Goal: Task Accomplishment & Management: Use online tool/utility

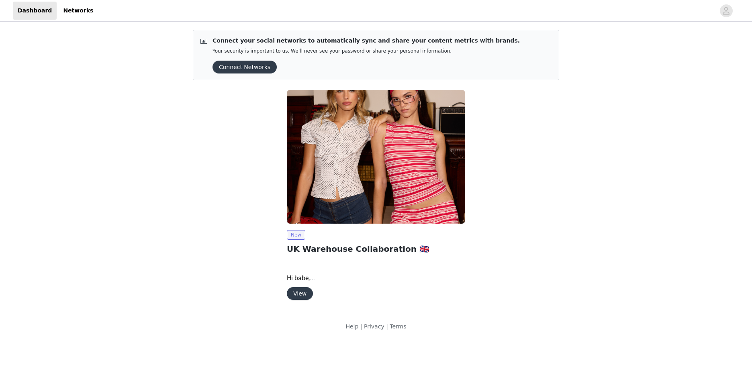
click at [309, 292] on button "View" at bounding box center [300, 293] width 26 height 13
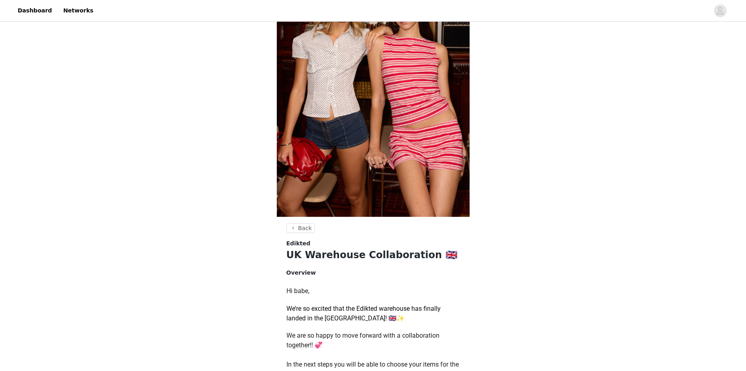
scroll to position [282, 0]
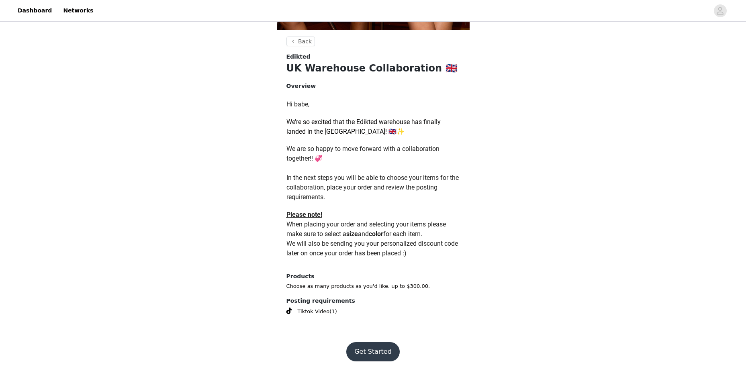
click at [380, 351] on button "Get Started" at bounding box center [372, 351] width 53 height 19
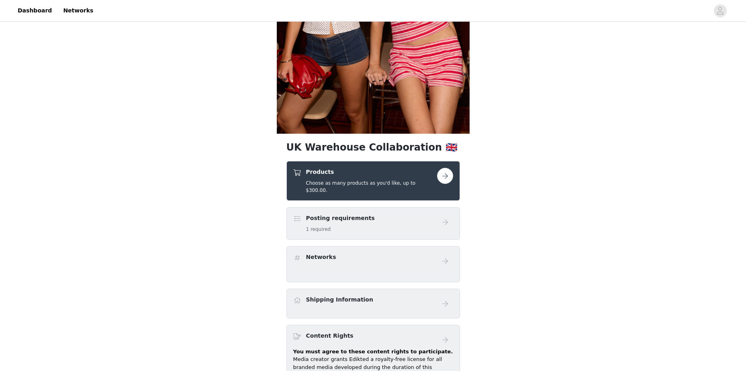
scroll to position [178, 0]
click at [446, 175] on button "button" at bounding box center [445, 176] width 16 height 16
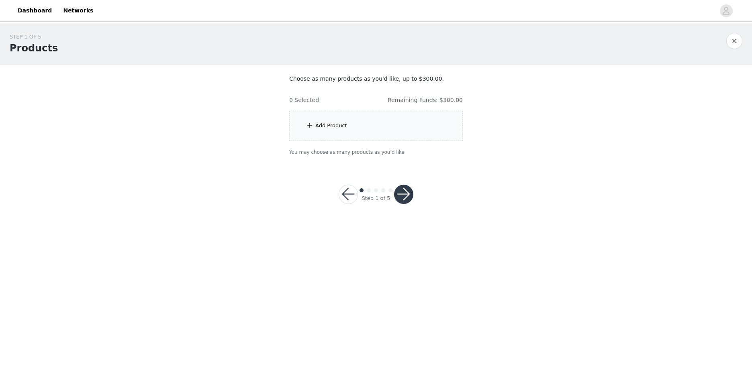
click at [396, 125] on div "Add Product" at bounding box center [376, 126] width 174 height 30
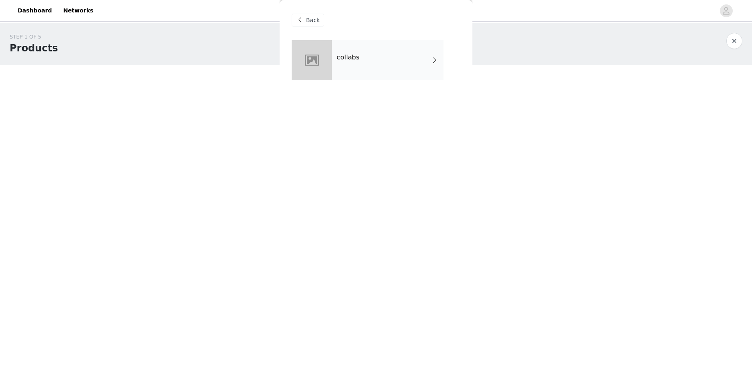
click at [427, 45] on div "collabs" at bounding box center [388, 60] width 112 height 40
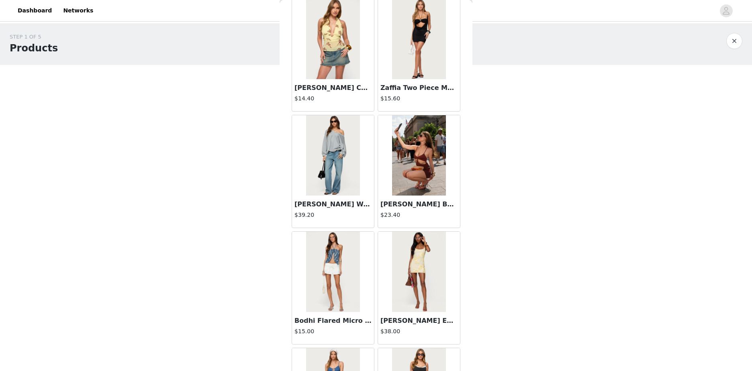
scroll to position [858, 0]
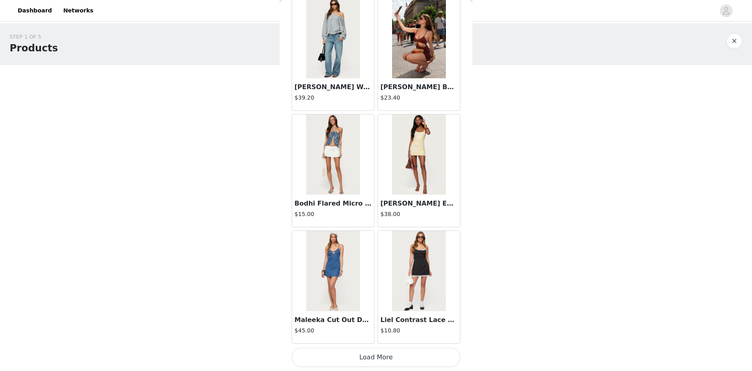
click at [366, 355] on button "Load More" at bounding box center [376, 357] width 169 height 19
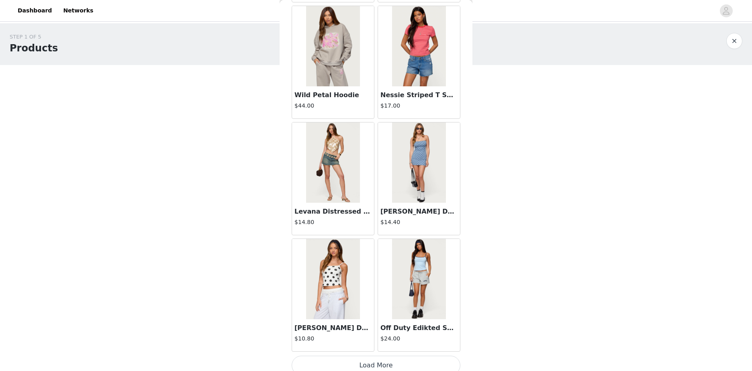
scroll to position [2023, 0]
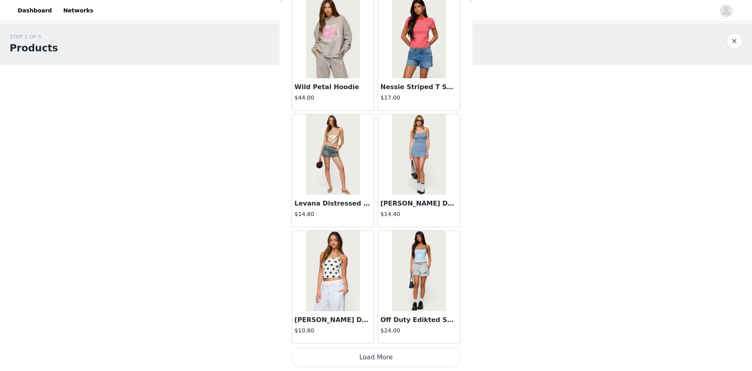
click at [382, 358] on button "Load More" at bounding box center [376, 357] width 169 height 19
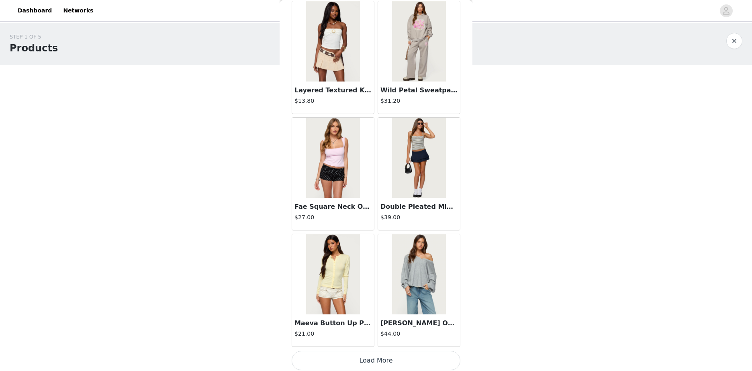
scroll to position [3187, 0]
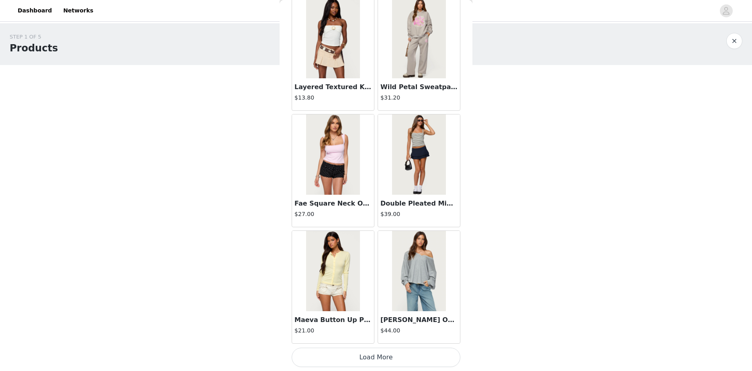
click at [392, 357] on button "Load More" at bounding box center [376, 357] width 169 height 19
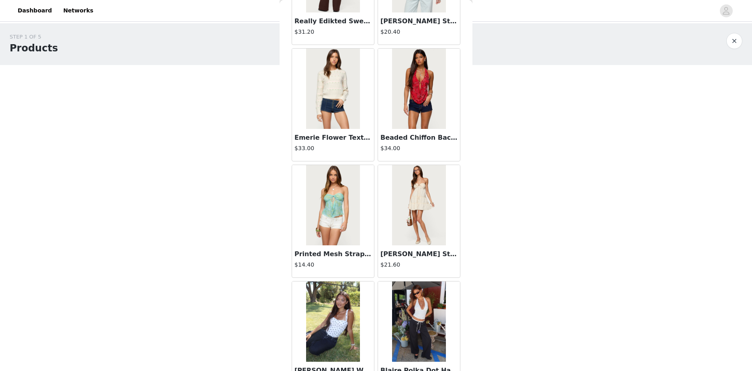
scroll to position [4352, 0]
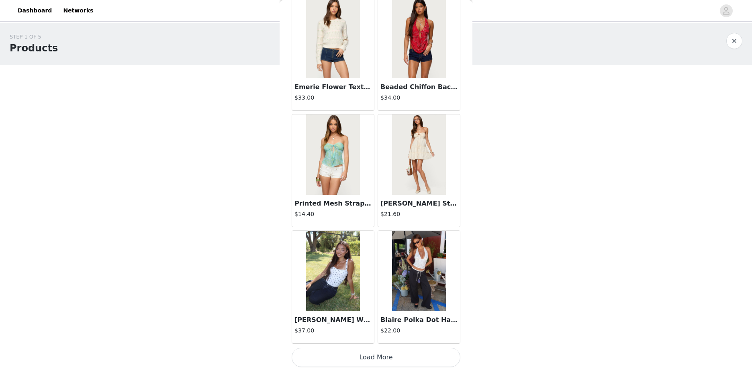
click at [390, 353] on button "Load More" at bounding box center [376, 357] width 169 height 19
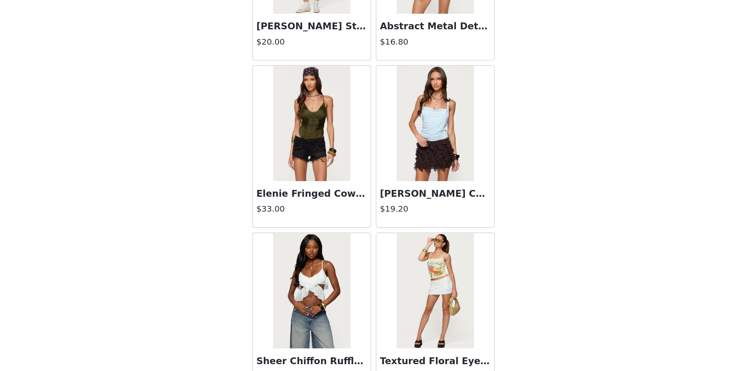
scroll to position [5517, 0]
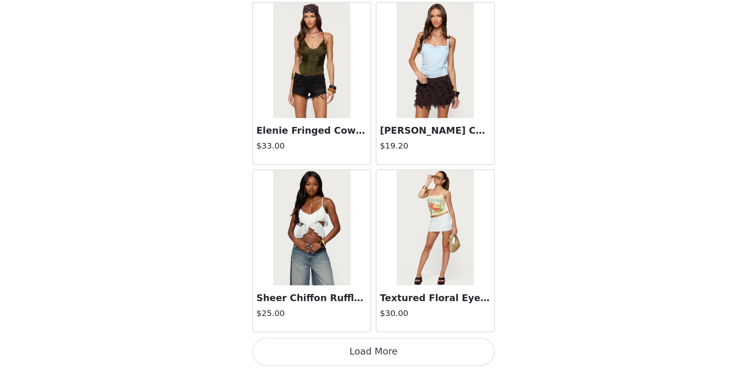
click at [422, 349] on button "Load More" at bounding box center [376, 357] width 169 height 19
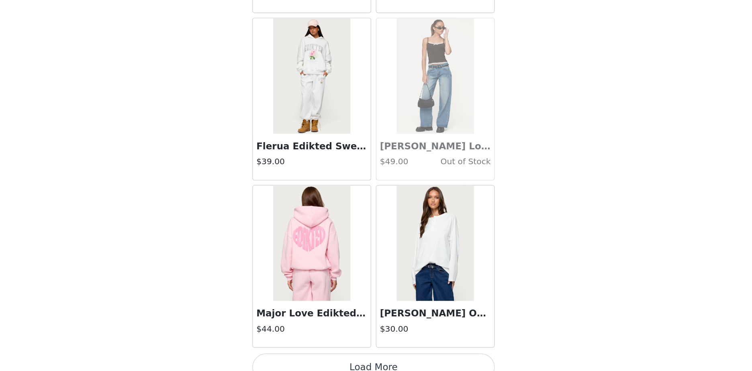
scroll to position [6681, 0]
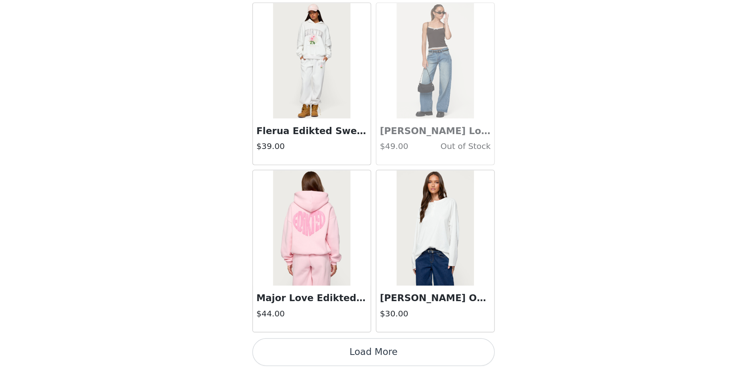
click at [395, 355] on button "Load More" at bounding box center [376, 357] width 169 height 19
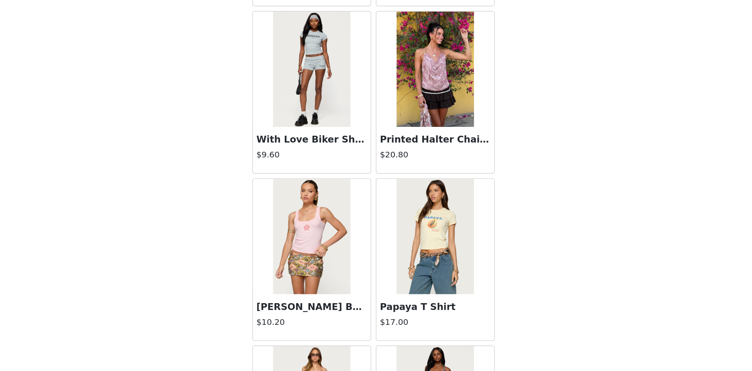
scroll to position [7846, 0]
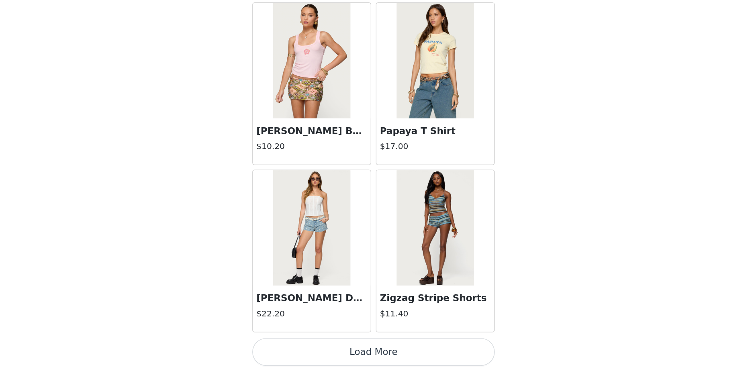
click at [386, 354] on button "Load More" at bounding box center [376, 357] width 169 height 19
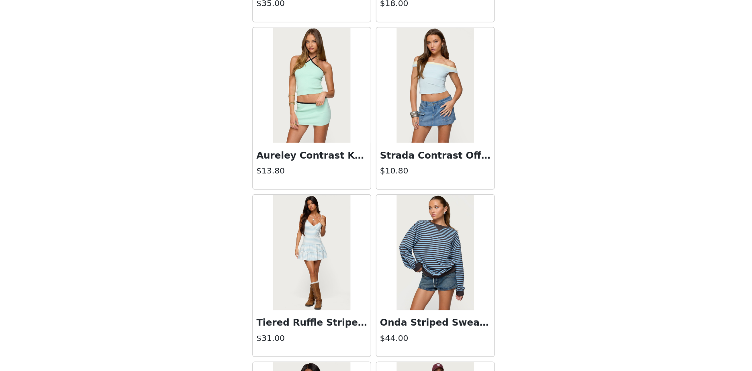
scroll to position [9011, 0]
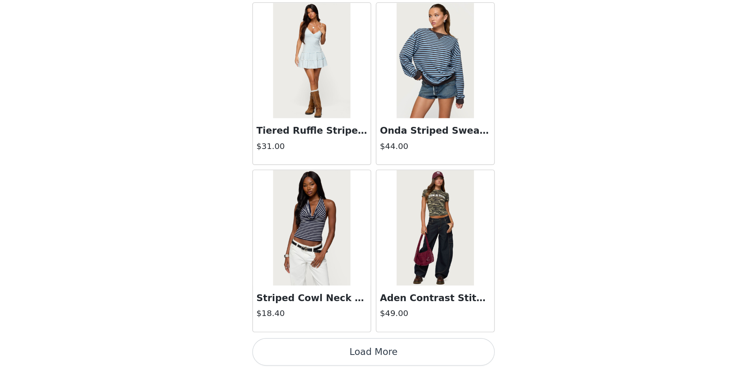
click at [393, 359] on button "Load More" at bounding box center [376, 357] width 169 height 19
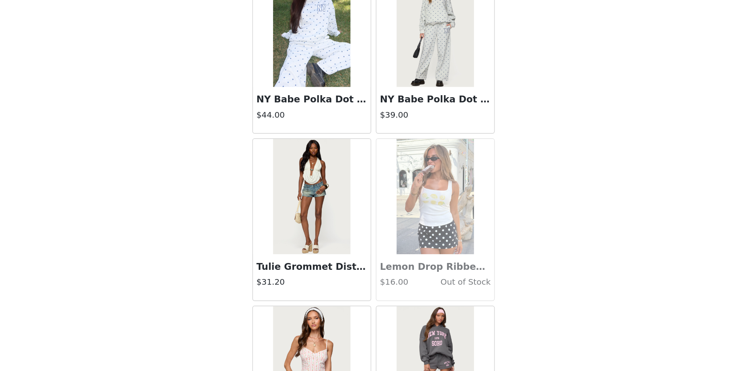
scroll to position [10176, 0]
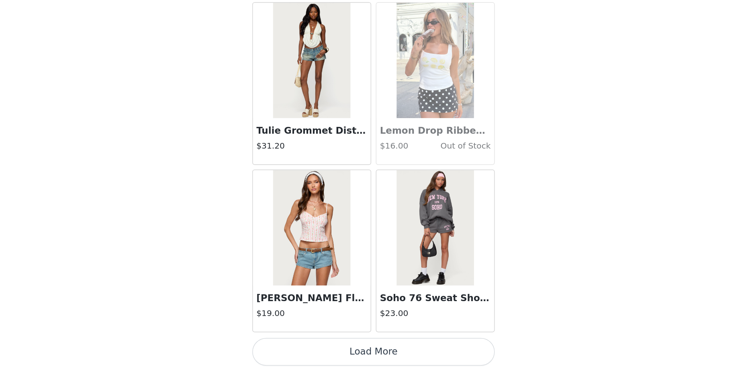
click at [391, 356] on button "Load More" at bounding box center [376, 357] width 169 height 19
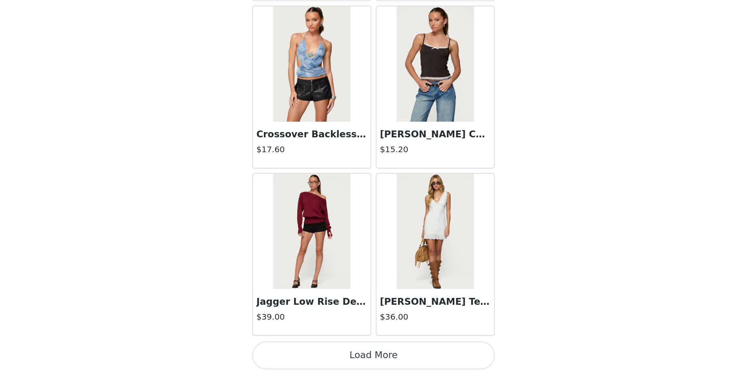
scroll to position [11340, 0]
